Goal: Task Accomplishment & Management: Use online tool/utility

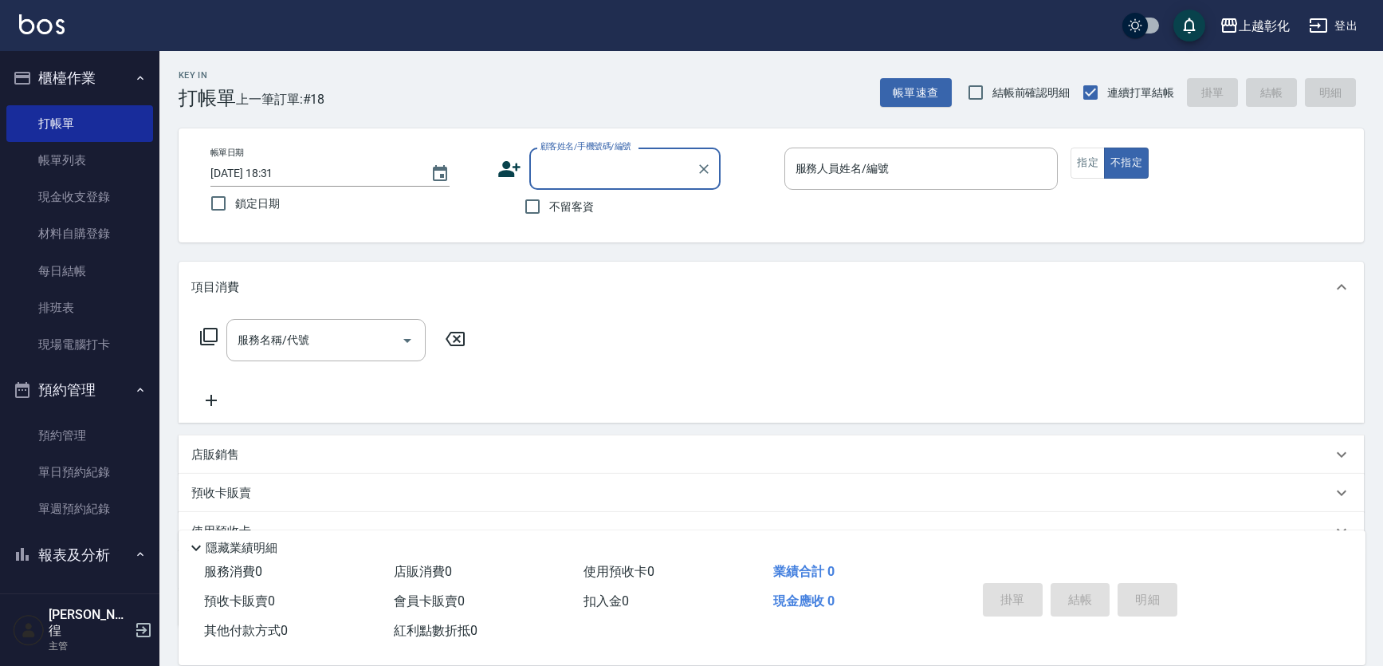
click at [583, 210] on span "不留客資" at bounding box center [571, 207] width 45 height 17
click at [549, 210] on input "不留客資" at bounding box center [532, 206] width 33 height 33
click at [548, 209] on input "不留客資" at bounding box center [532, 206] width 33 height 33
checkbox input "false"
click at [922, 177] on input "服務人員姓名/編號" at bounding box center [922, 169] width 260 height 28
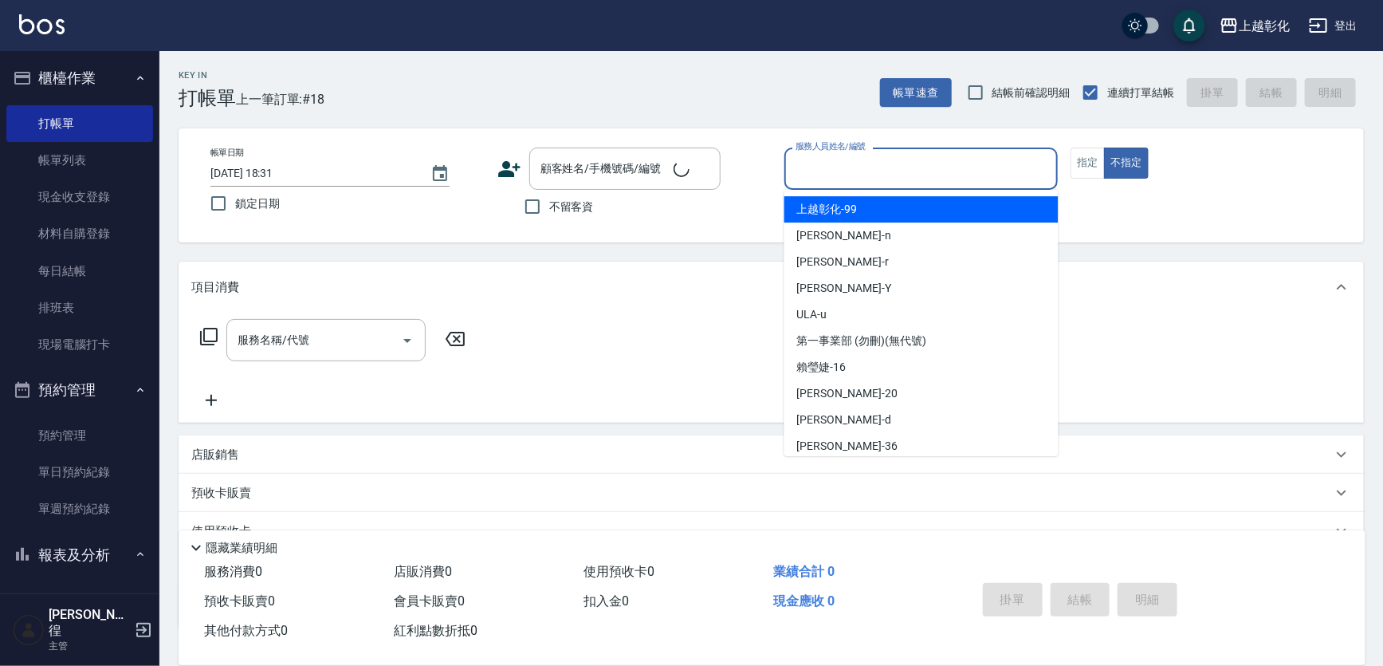
type input "e"
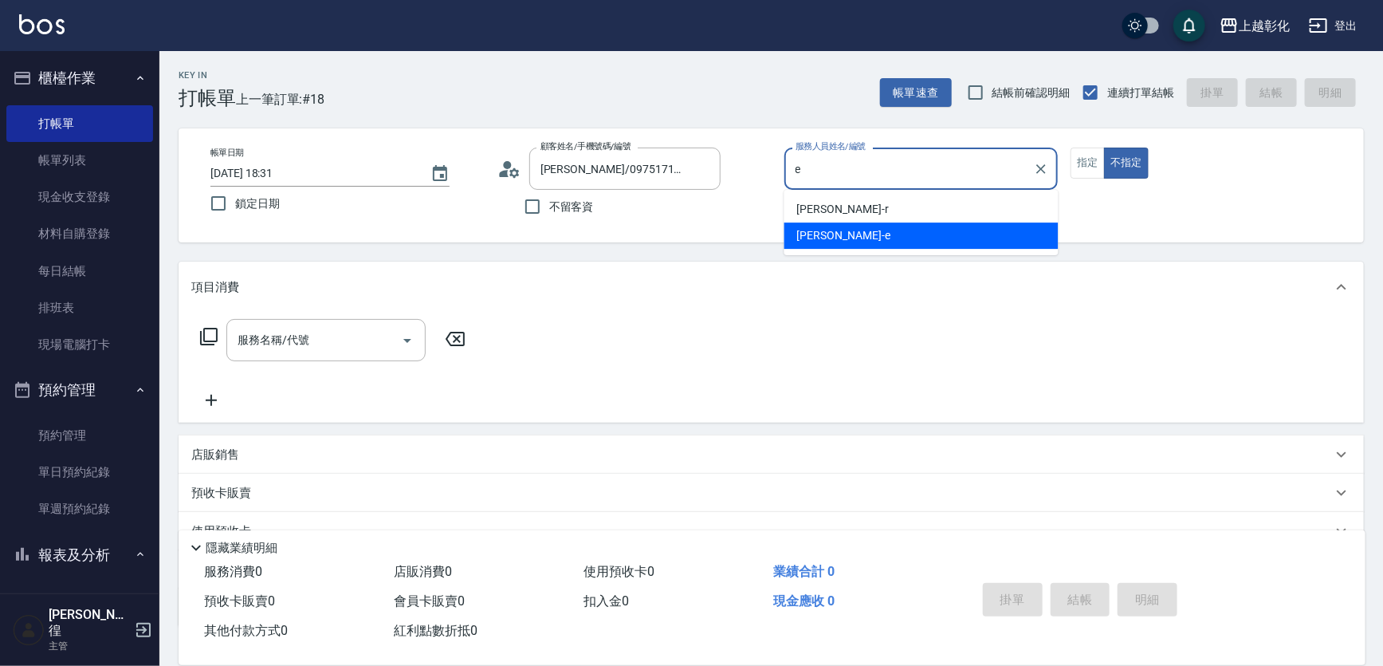
type input "[PERSON_NAME]/0975171751/"
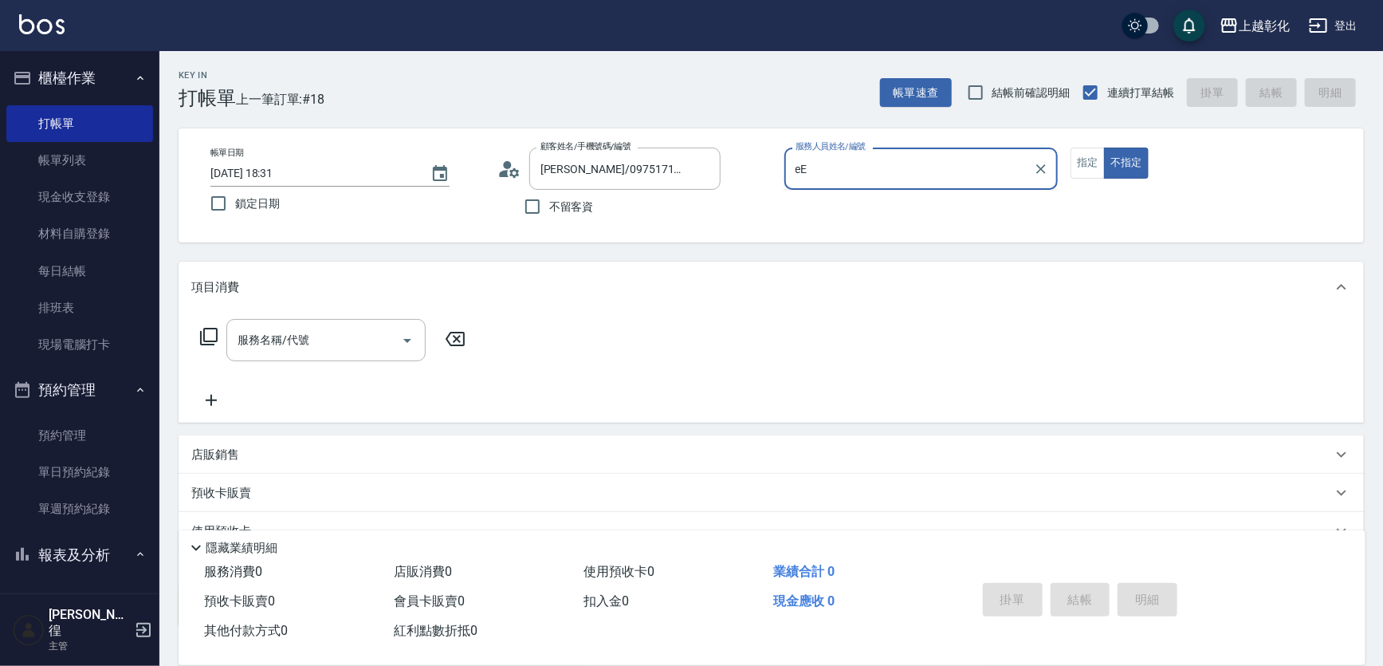
type input "eE"
click at [1104, 148] on button "不指定" at bounding box center [1126, 163] width 45 height 31
type button "false"
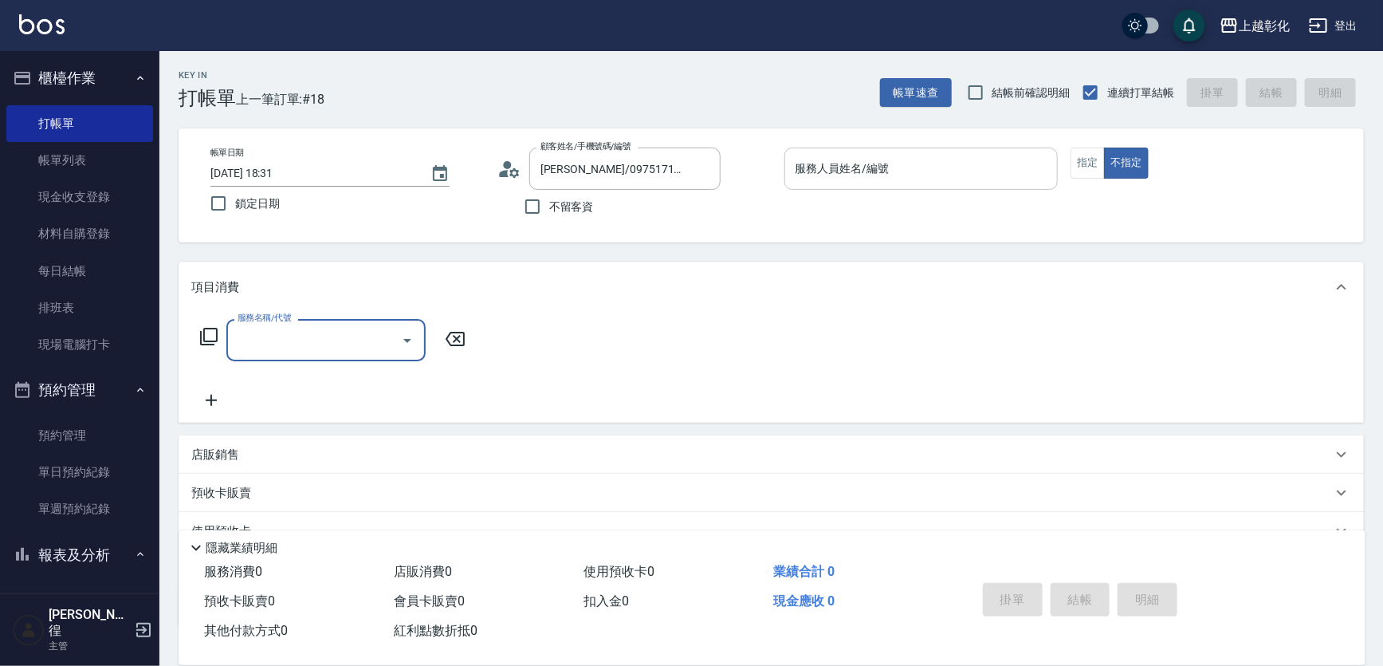
click at [899, 167] on input "服務人員姓名/編號" at bounding box center [922, 169] width 260 height 28
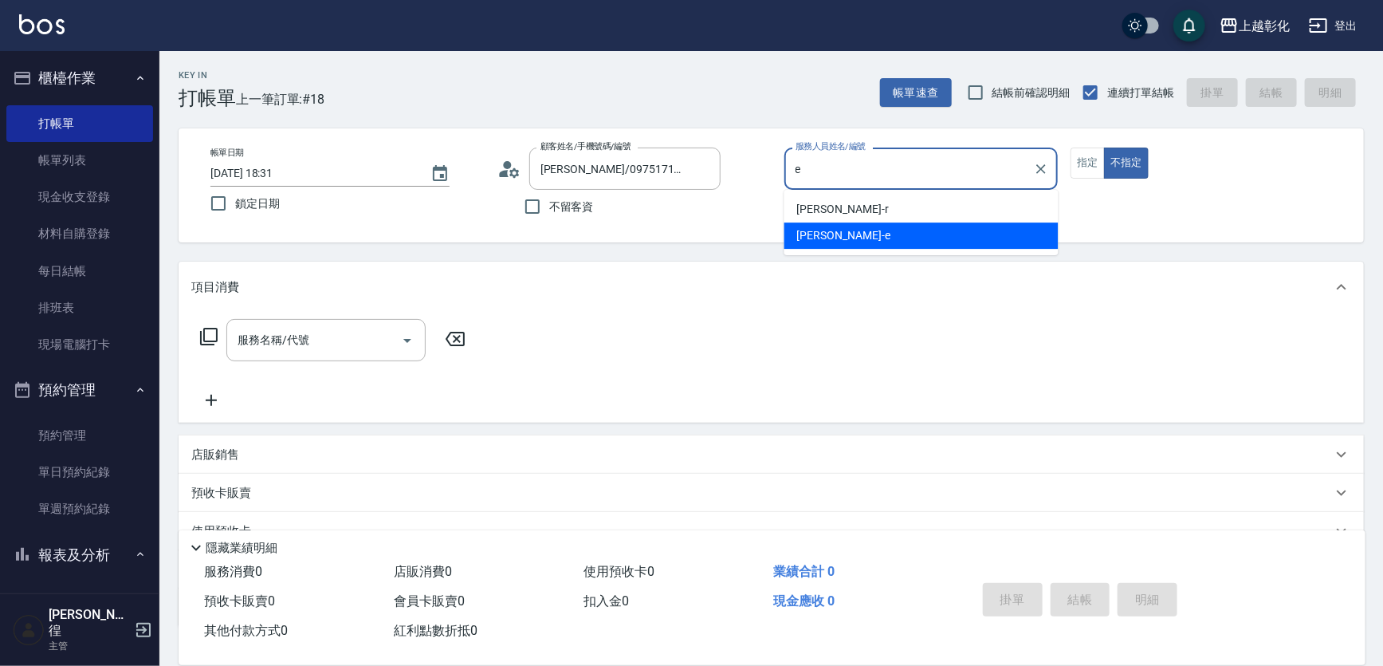
type input "[PERSON_NAME]-e"
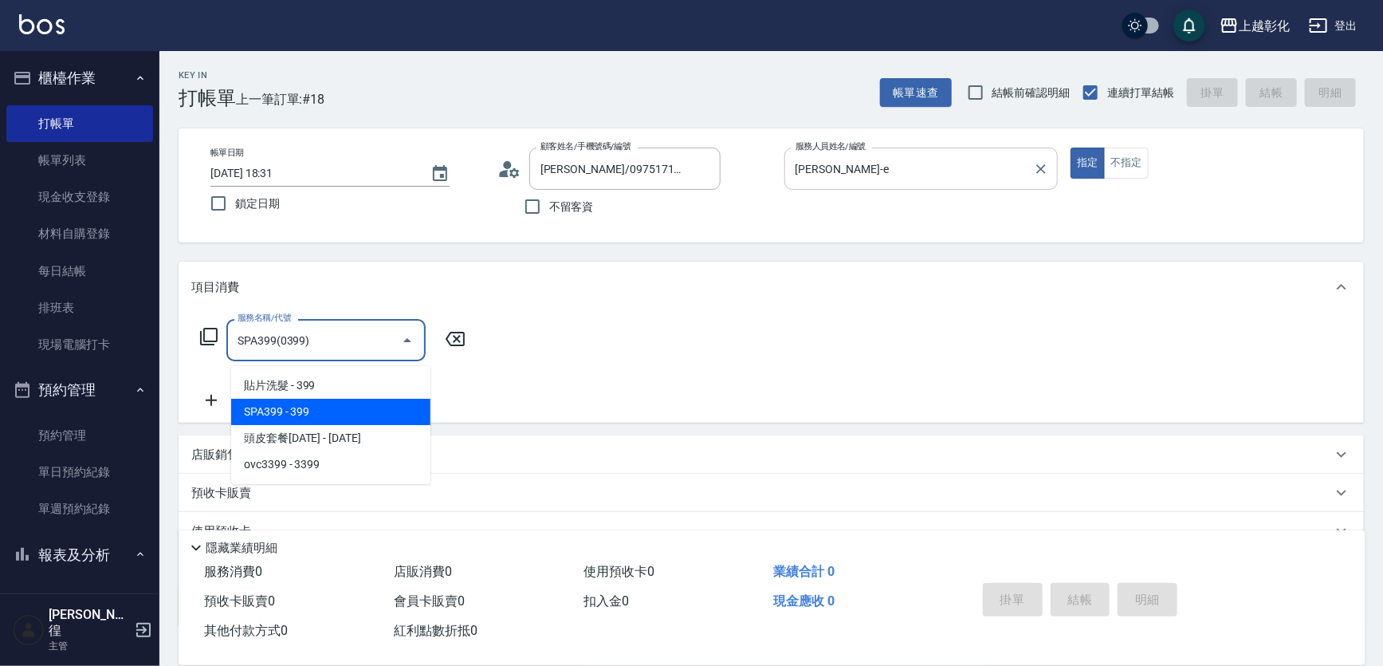
type input "SPA399(0399)"
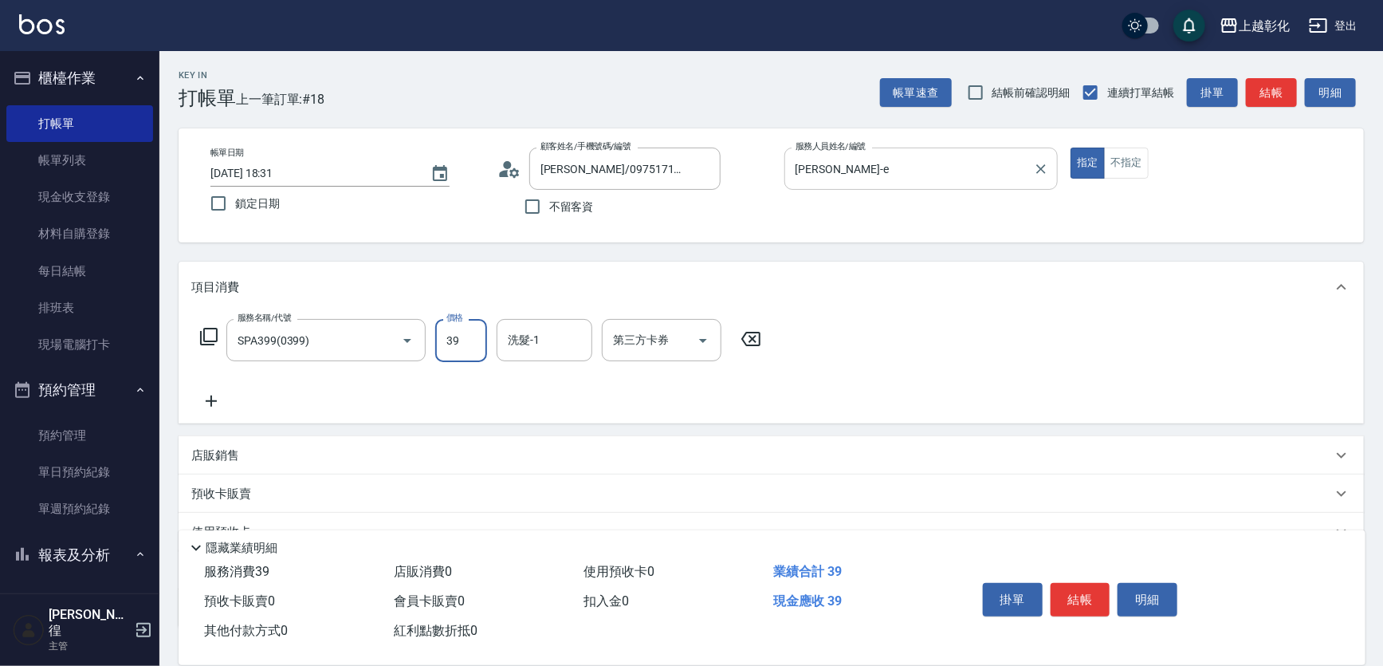
type input "399"
type input "[PERSON_NAME]-16"
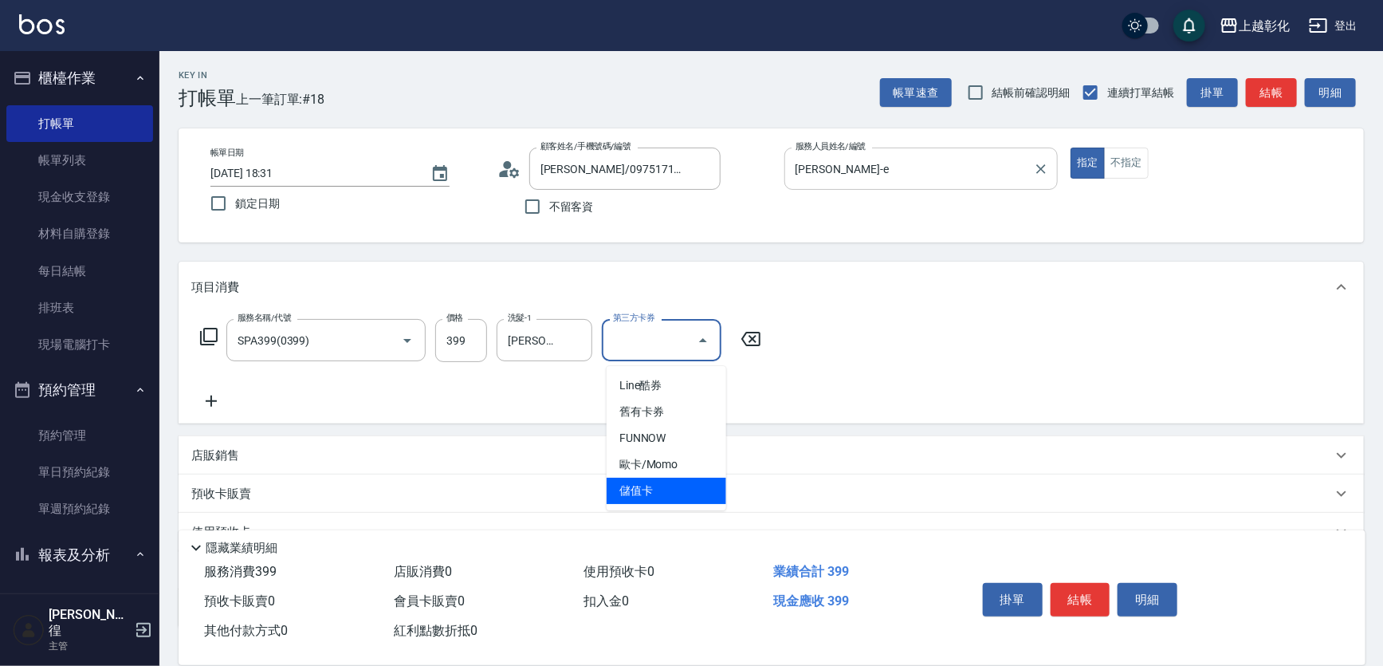
type input "儲值卡"
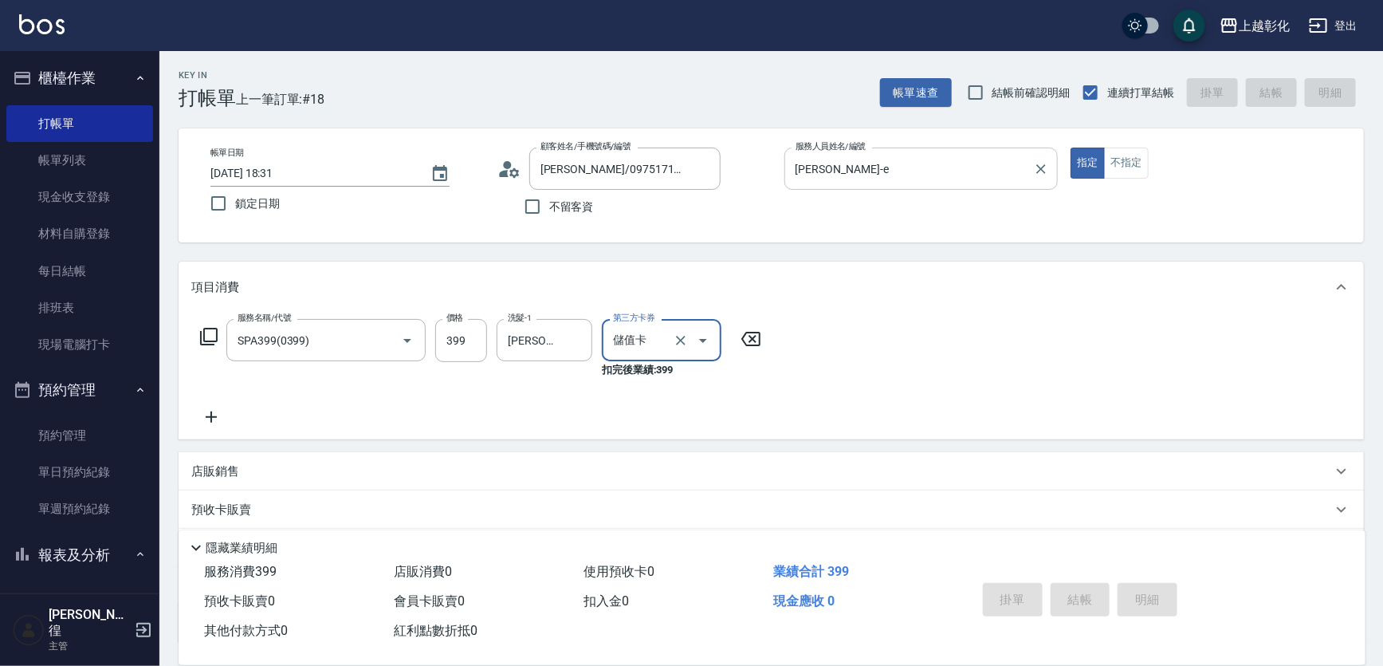
type input "[DATE] 19:56"
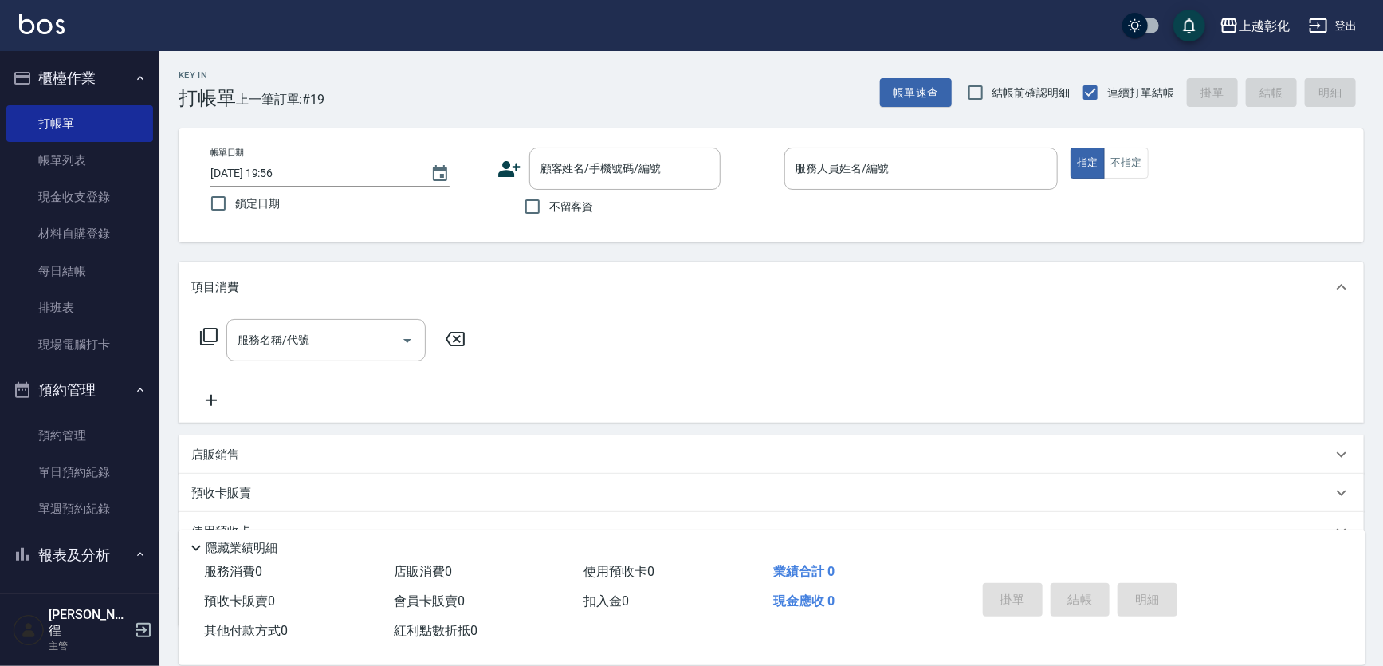
click at [561, 216] on label "不留客資" at bounding box center [555, 206] width 78 height 33
click at [549, 216] on input "不留客資" at bounding box center [532, 206] width 33 height 33
checkbox input "true"
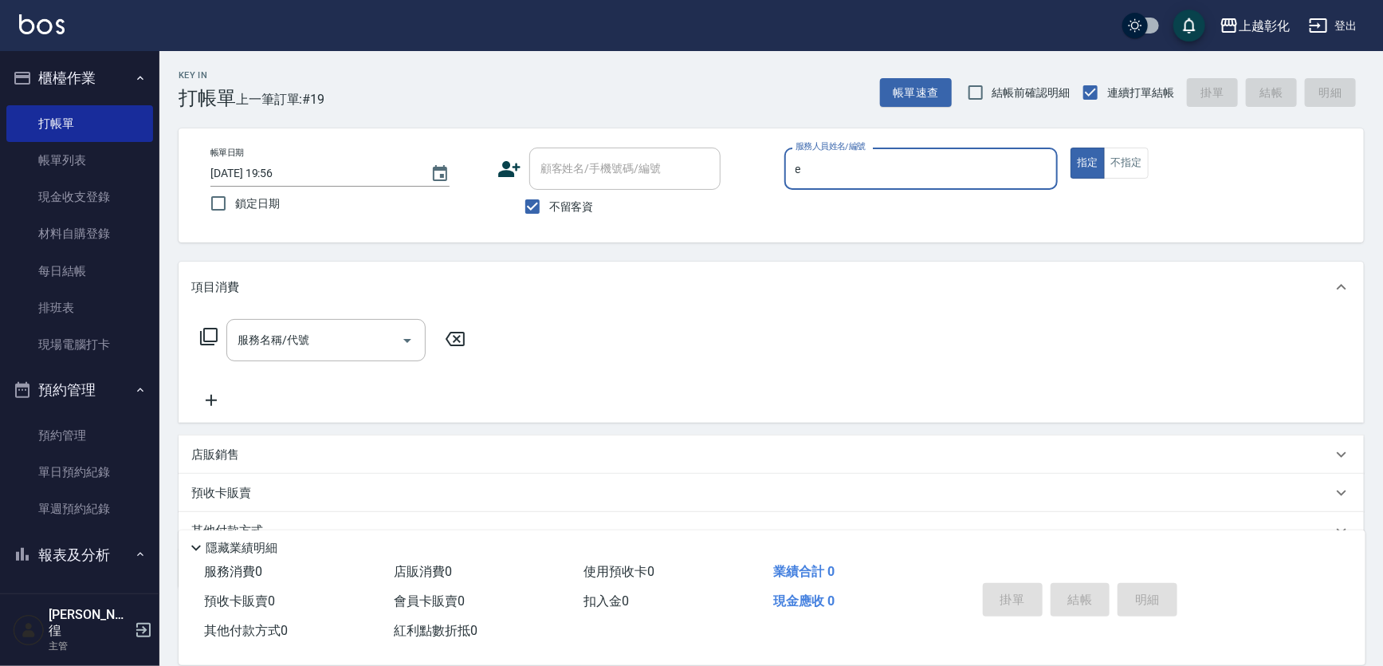
type input "[PERSON_NAME]-e"
type button "true"
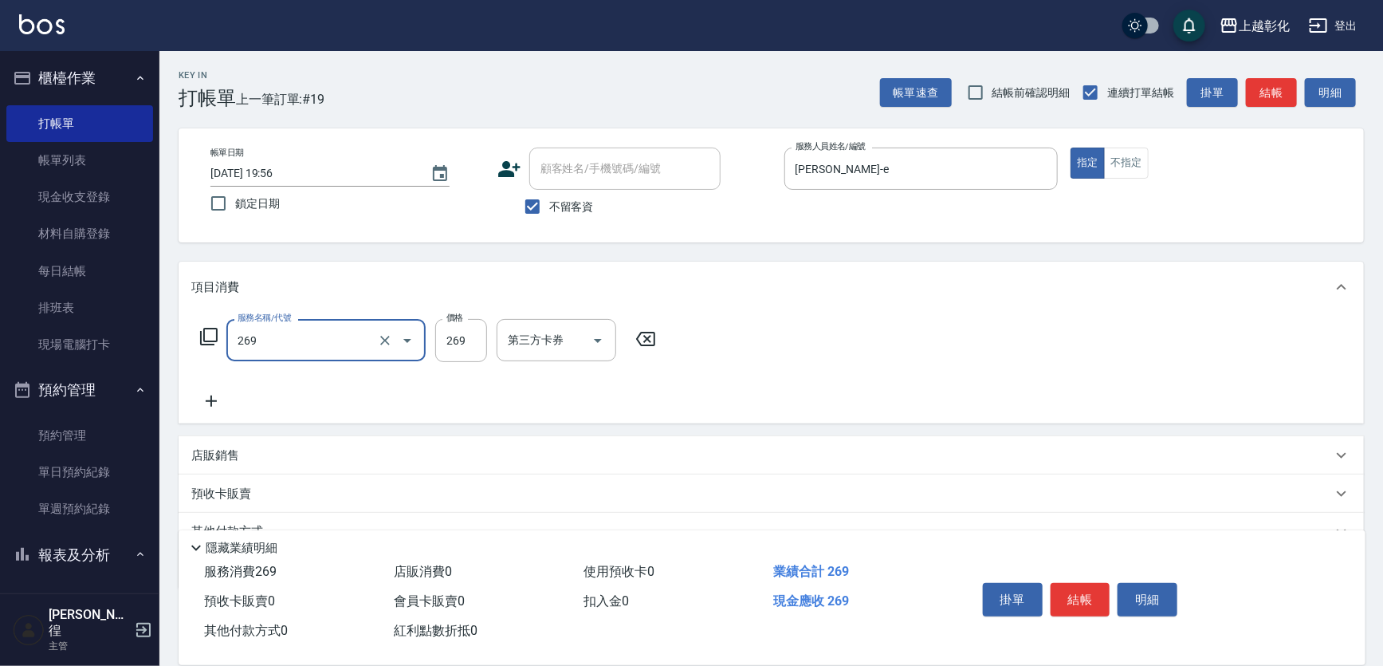
type input "一般洗剪(269)"
type input "350"
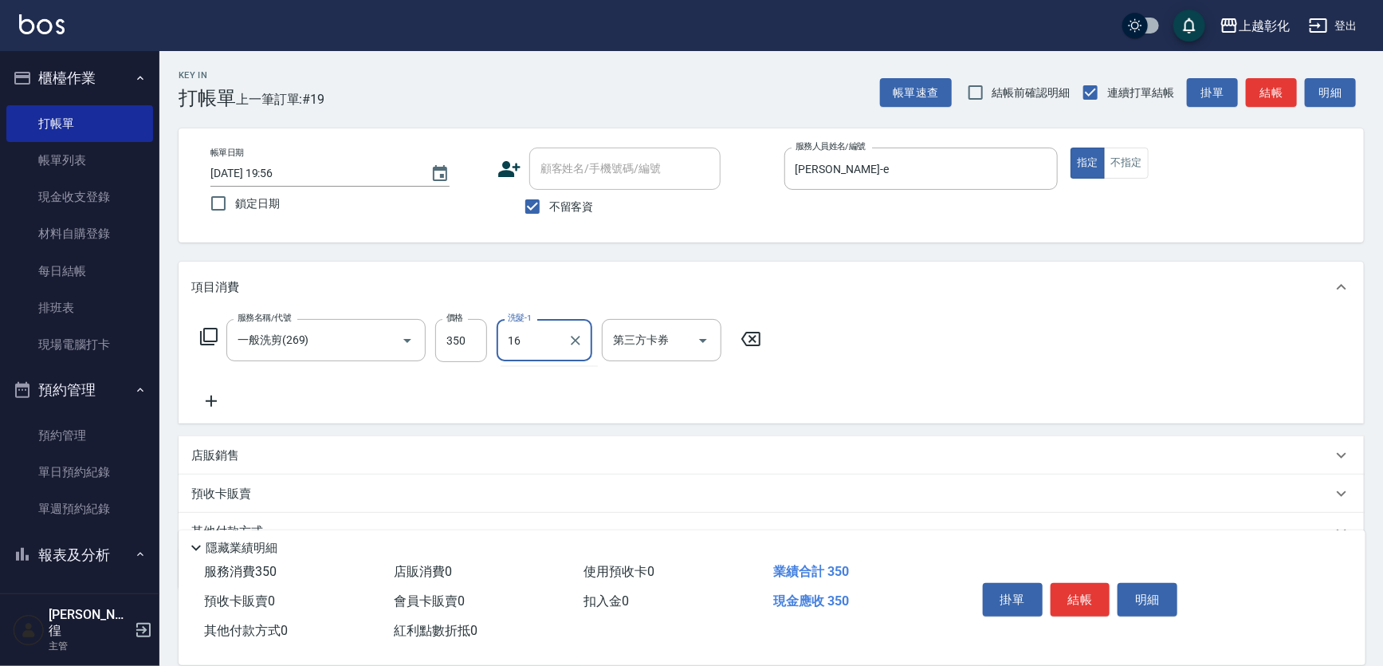
type input "[PERSON_NAME]-16"
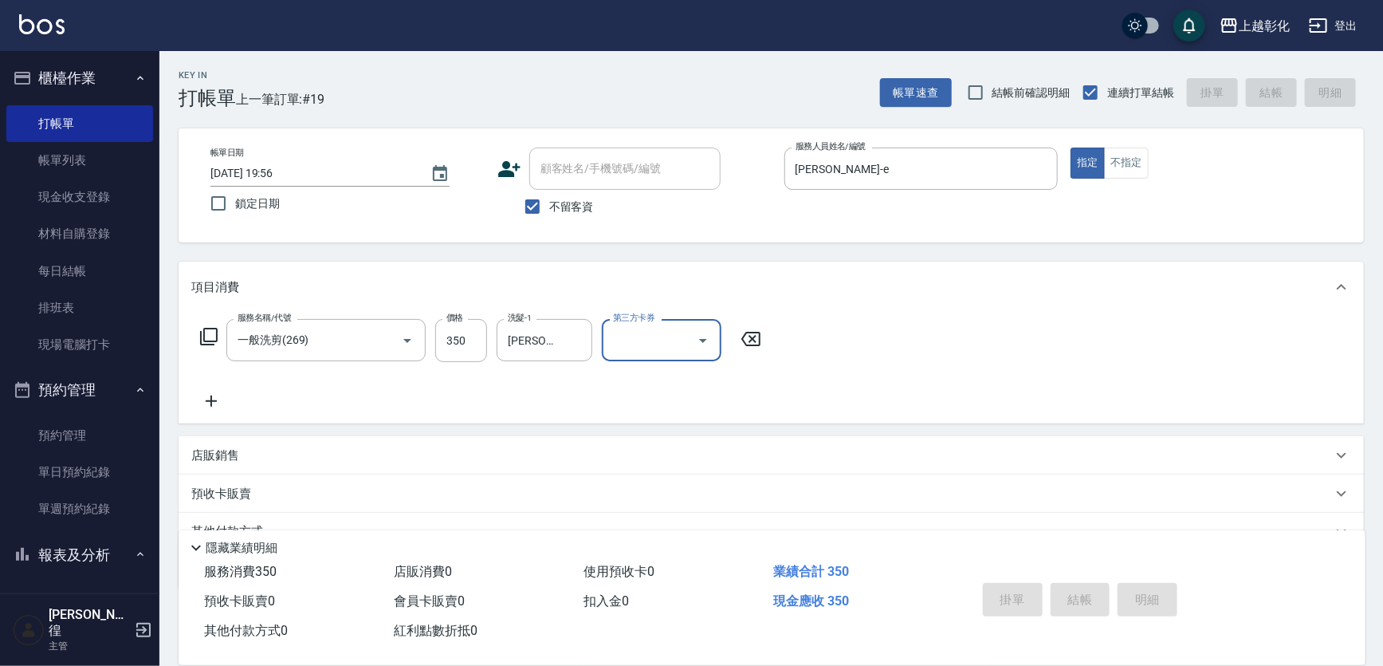
type input "[DATE] 19:57"
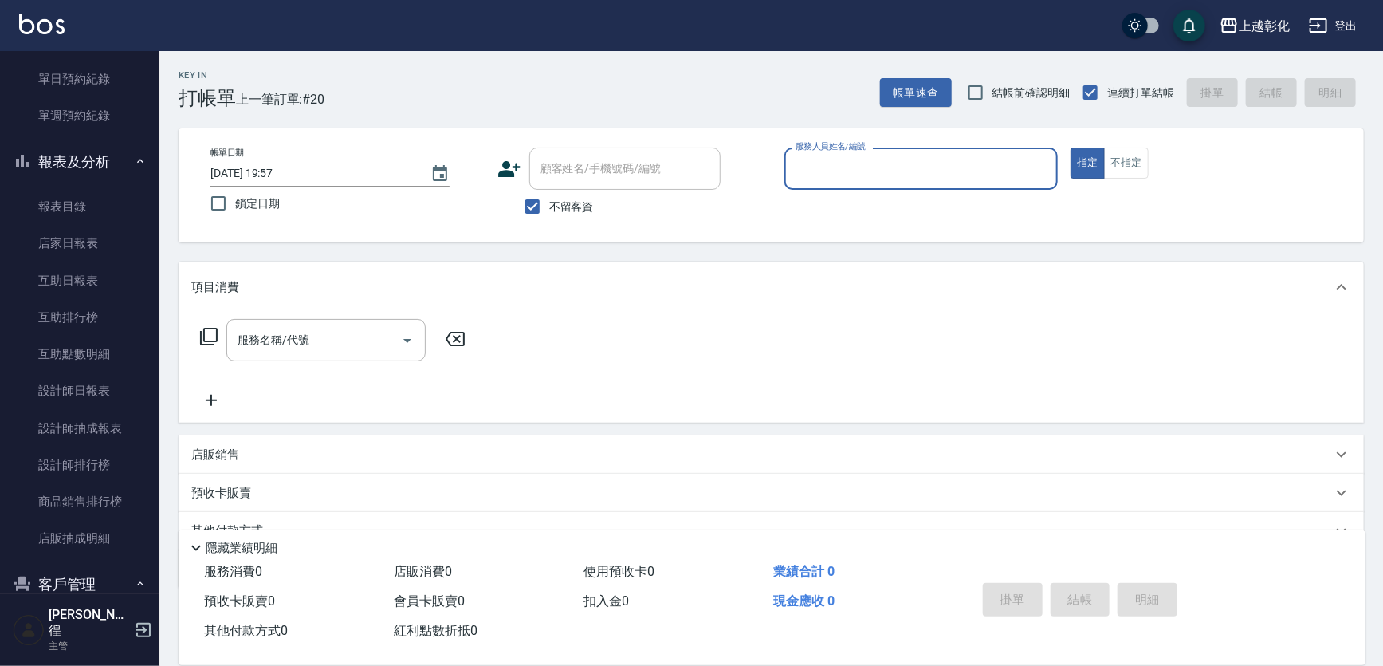
scroll to position [507, 0]
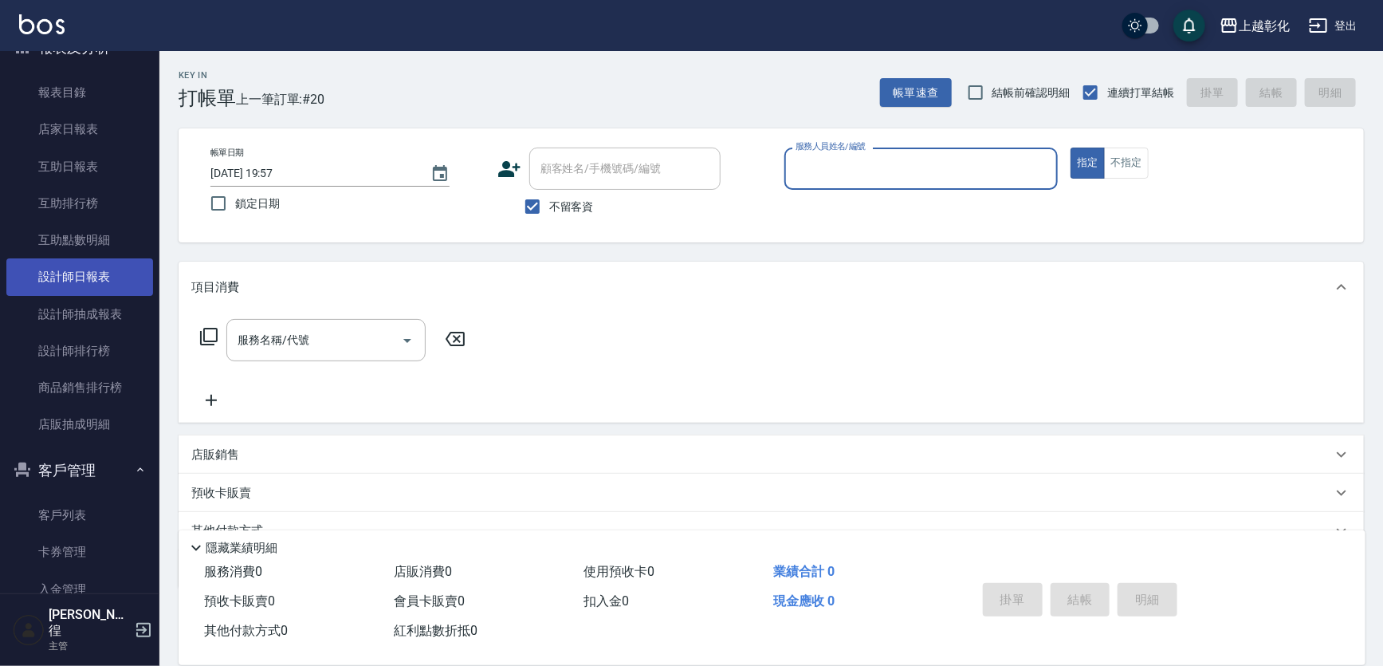
click at [101, 283] on link "設計師日報表" at bounding box center [79, 276] width 147 height 37
